Goal: Task Accomplishment & Management: Manage account settings

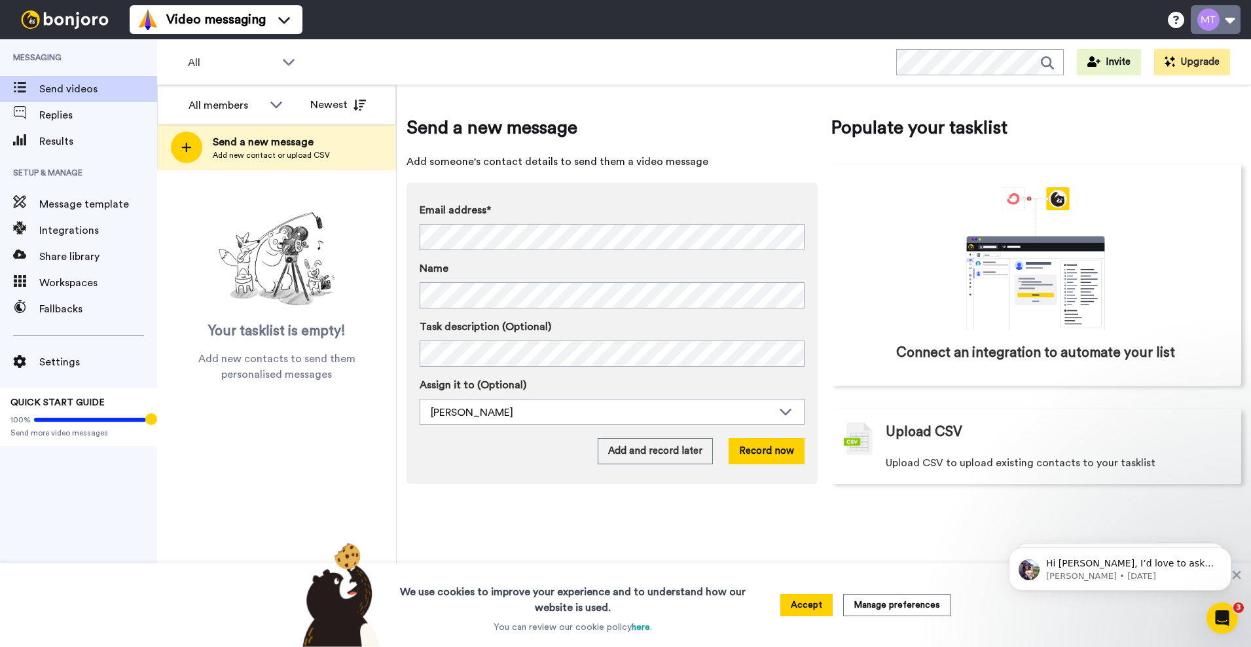
click at [1216, 20] on button at bounding box center [1216, 19] width 50 height 29
